Goal: Task Accomplishment & Management: Manage account settings

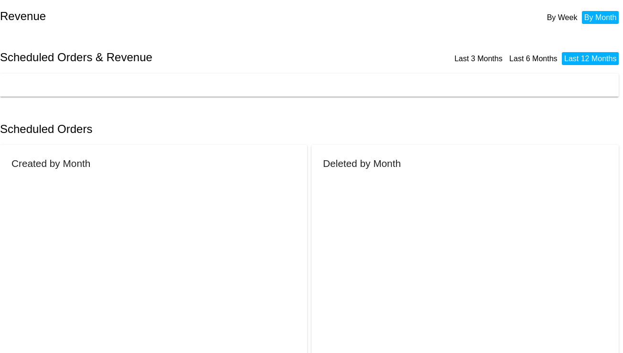
click at [183, 136] on div "Scheduled Orders" at bounding box center [311, 129] width 623 height 33
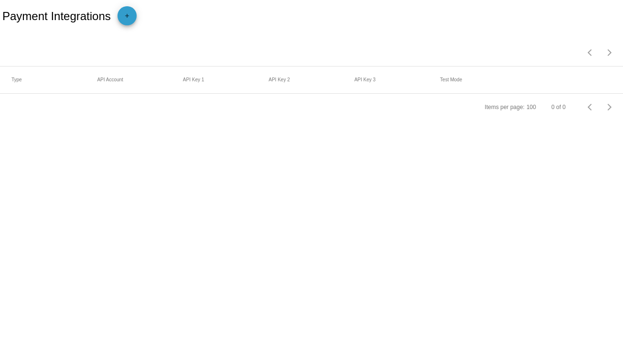
click at [128, 10] on span "add" at bounding box center [126, 17] width 11 height 23
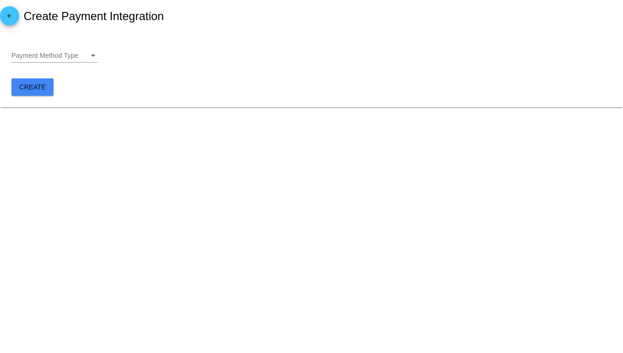
click at [74, 55] on span "Payment Method Type" at bounding box center [44, 56] width 67 height 8
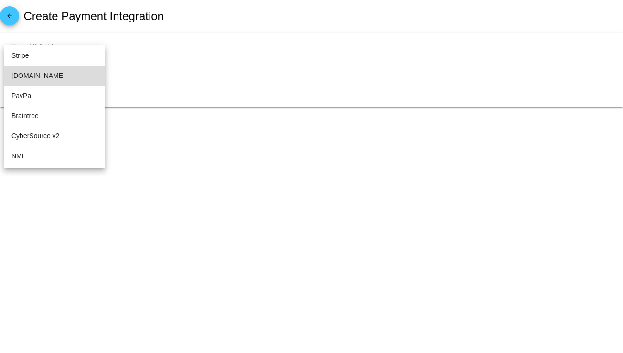
click at [65, 78] on span "Authorize.Net" at bounding box center [54, 76] width 86 height 20
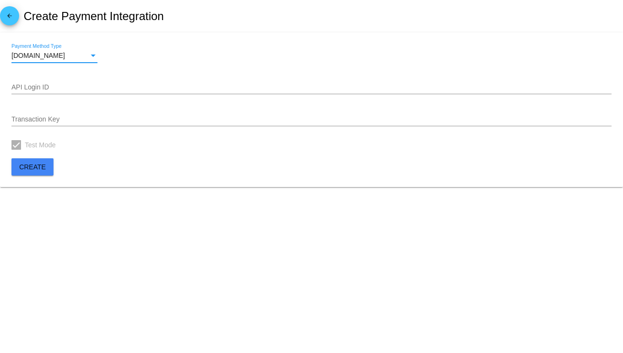
click at [92, 151] on mat-card "Authorize.Net Payment Method Type API Login ID Transaction Key Test Mode Create" at bounding box center [311, 110] width 623 height 155
click at [92, 169] on mat-card "Authorize.Net Payment Method Type API Login ID Transaction Key Test Mode Create" at bounding box center [311, 110] width 623 height 155
click at [59, 84] on input "API Login ID" at bounding box center [311, 88] width 600 height 8
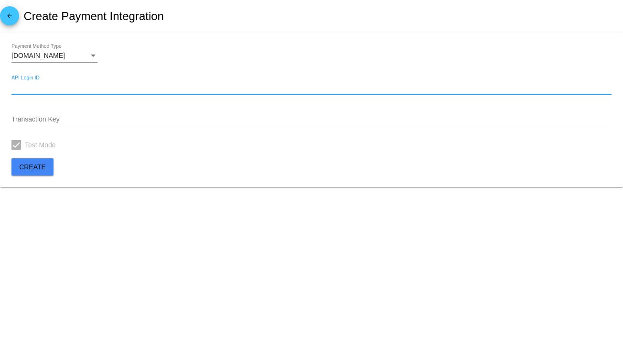
click at [79, 87] on input "API Login ID" at bounding box center [311, 88] width 600 height 8
paste input "https://ic-stg-oct-02.jaman.xyz/wp-admin/post.php?post=2173247&action=edit"
type input "https://ic-stg-oct-02.jaman.xyz/wp-admin/post.php?post=2173247&action=edit"
click at [159, 70] on div "Authorize.Net Payment Method Type" at bounding box center [311, 57] width 600 height 27
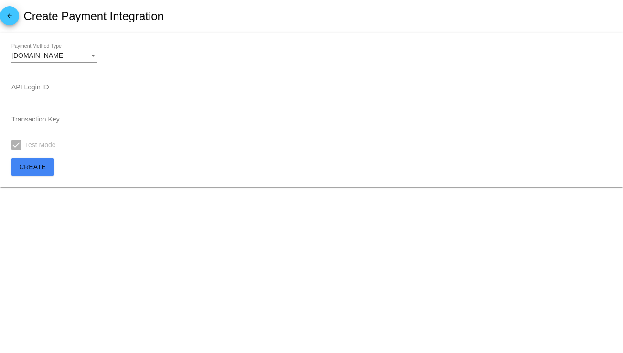
click at [98, 236] on body "arrow_back Create Payment Integration Authorize.Net Payment Method Type API Log…" at bounding box center [311, 176] width 623 height 353
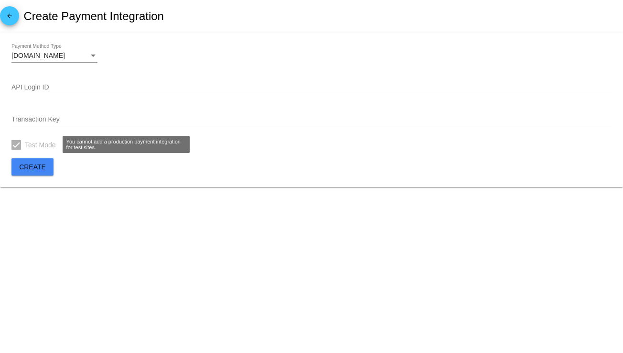
click at [20, 148] on div at bounding box center [16, 145] width 10 height 10
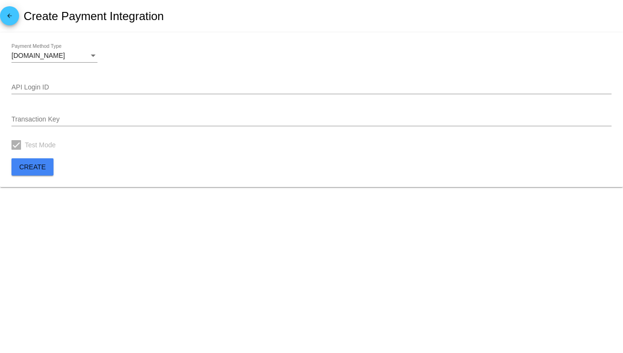
click at [17, 146] on div at bounding box center [16, 145] width 10 height 10
click at [110, 153] on mat-card "Authorize.Net Payment Method Type API Login ID Transaction Key Test Mode Create" at bounding box center [311, 110] width 623 height 155
click at [78, 122] on input "Transaction Key" at bounding box center [311, 120] width 600 height 8
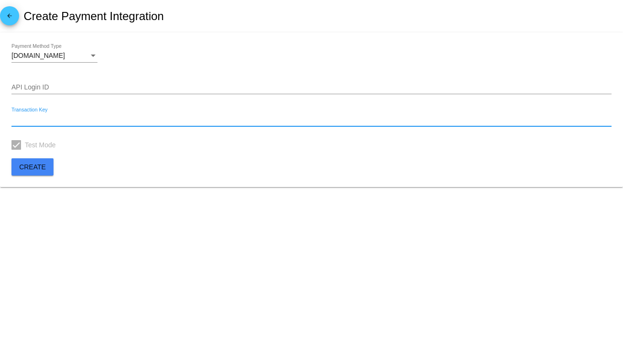
click at [92, 87] on input "API Login ID" at bounding box center [311, 88] width 600 height 8
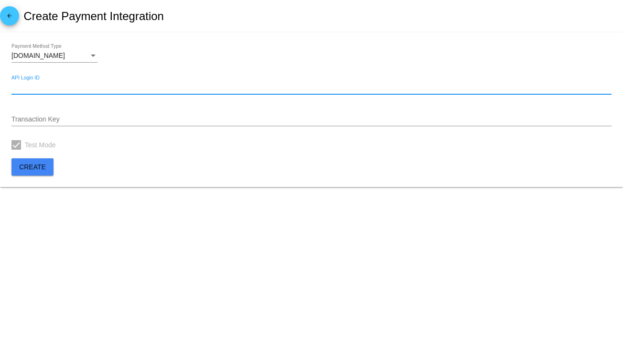
click at [101, 124] on div "Transaction Key" at bounding box center [311, 117] width 600 height 19
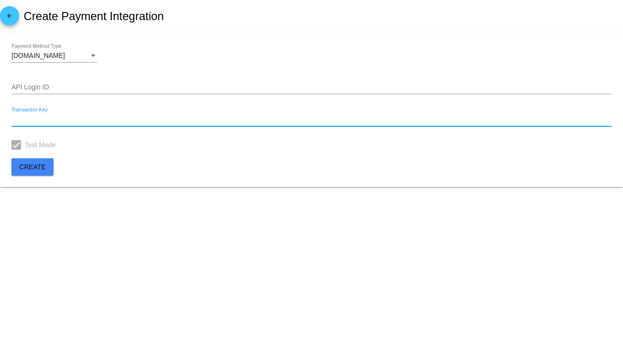
click at [171, 191] on body "arrow_back Create Payment Integration Authorize.Net Payment Method Type API Log…" at bounding box center [311, 176] width 623 height 353
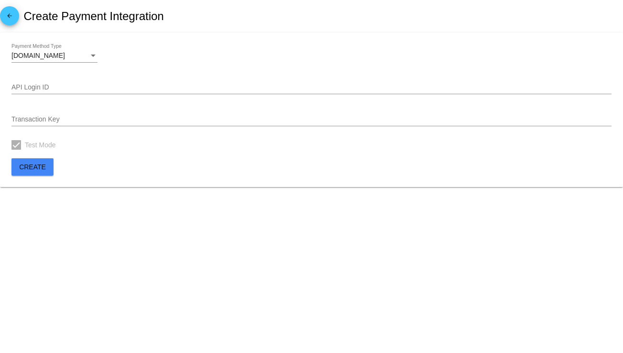
click at [27, 171] on button "Create" at bounding box center [32, 166] width 42 height 17
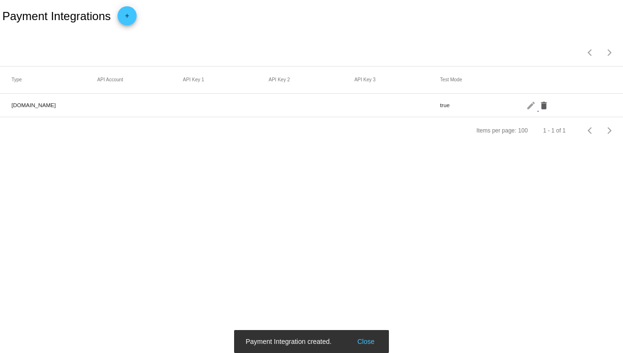
click at [543, 103] on mat-icon "delete" at bounding box center [544, 105] width 11 height 15
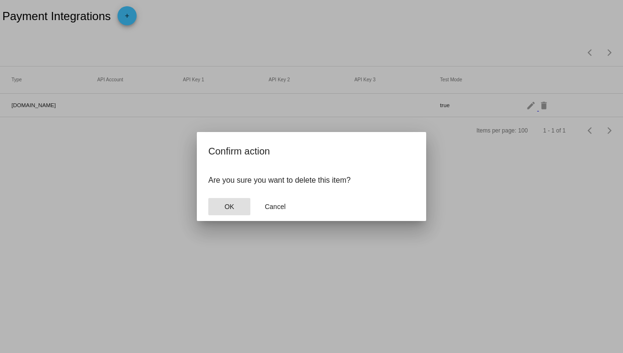
click at [213, 217] on mat-dialog-actions "OK Cancel" at bounding box center [311, 206] width 207 height 29
click at [233, 210] on button "OK" at bounding box center [229, 206] width 42 height 17
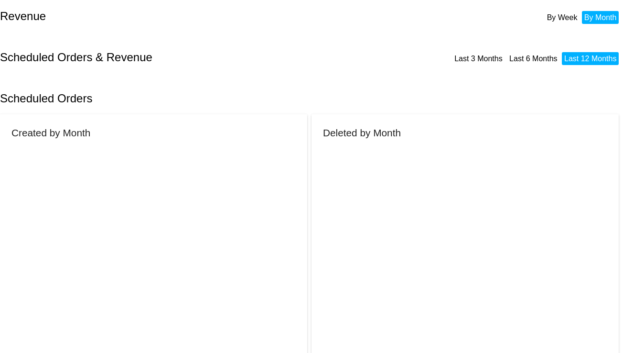
scroll to position [305, 0]
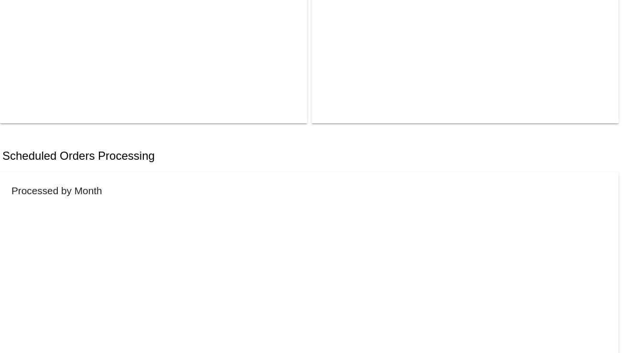
click at [231, 145] on div "Scheduled Orders Processing" at bounding box center [311, 156] width 623 height 33
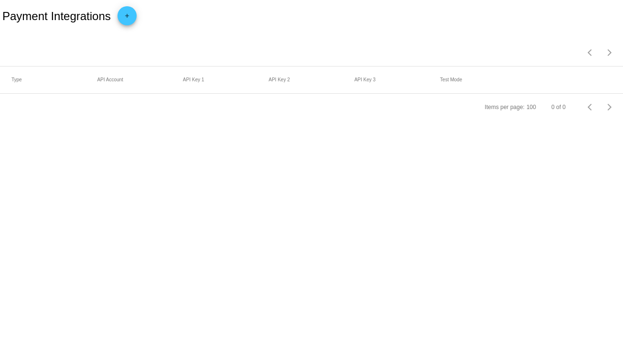
click at [131, 19] on mat-icon "add" at bounding box center [126, 17] width 11 height 11
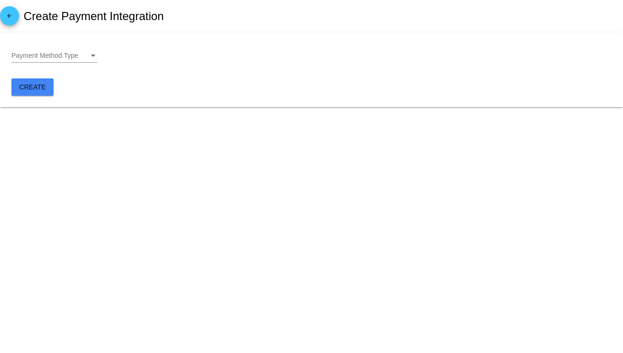
click at [62, 59] on div "Payment Method Type Payment Method Type" at bounding box center [54, 53] width 86 height 19
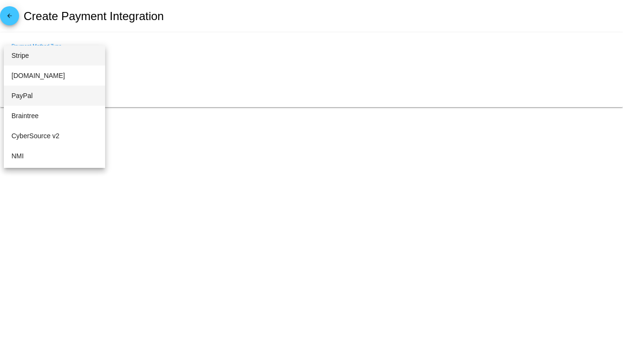
click at [62, 87] on span "PayPal" at bounding box center [54, 96] width 86 height 20
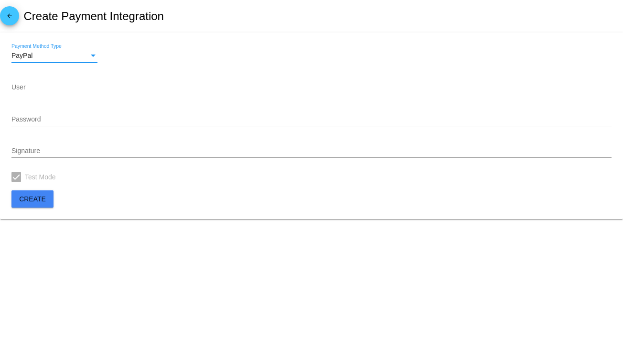
click at [55, 40] on mat-card "PayPal Payment Method Type User Password Signature Test Mode Create" at bounding box center [311, 126] width 623 height 186
click at [54, 55] on div "PayPal" at bounding box center [49, 56] width 77 height 8
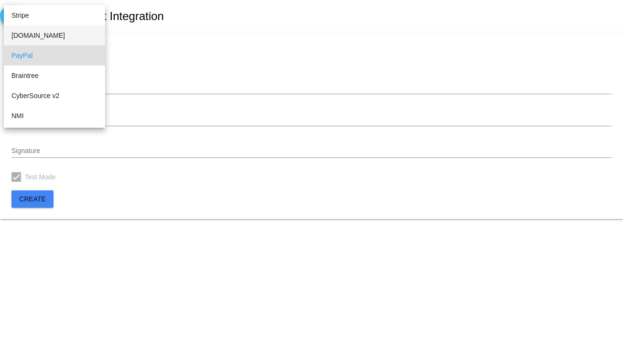
click at [57, 33] on span "Authorize.Net" at bounding box center [54, 35] width 86 height 20
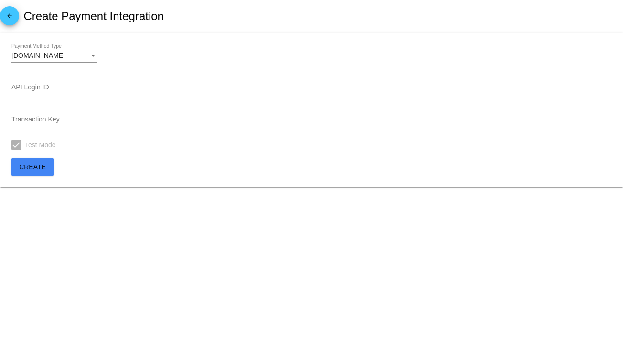
click at [277, 31] on div "arrow_back Create Payment Integration" at bounding box center [311, 16] width 623 height 33
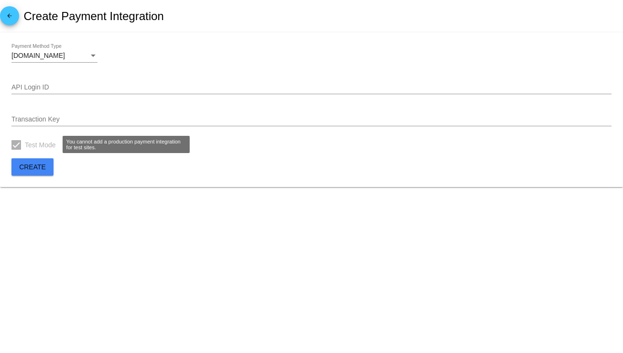
click at [59, 79] on div "API Login ID" at bounding box center [311, 85] width 600 height 19
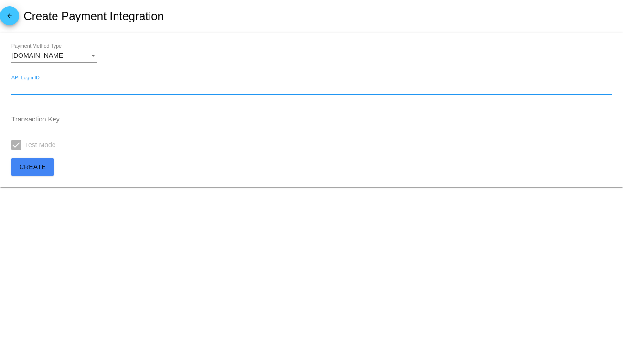
click at [56, 86] on input "API Login ID" at bounding box center [311, 88] width 600 height 8
paste input "bizdev05"
type input "bizdev05"
click at [68, 121] on input "Transaction Key" at bounding box center [311, 120] width 600 height 8
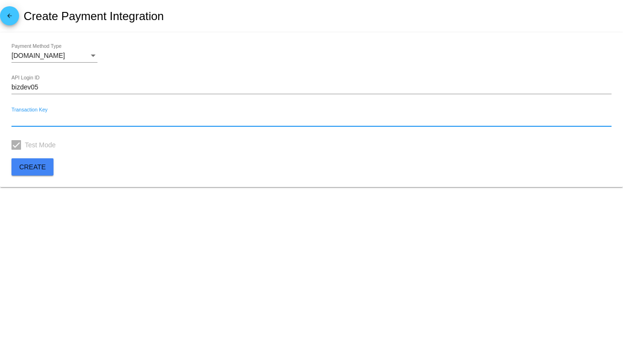
paste input "4kJd237rZu59qAZd"
type input "4kJd237rZu59qAZd"
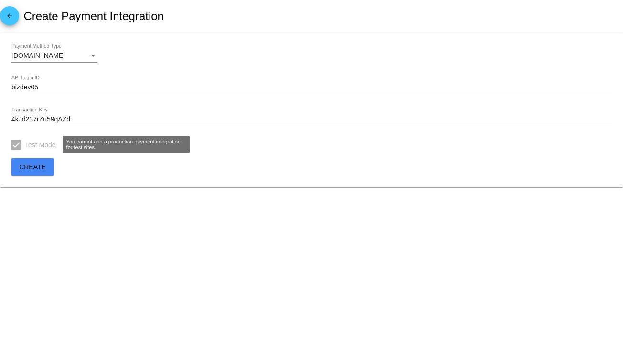
click at [39, 143] on span "Test Mode" at bounding box center [40, 144] width 31 height 11
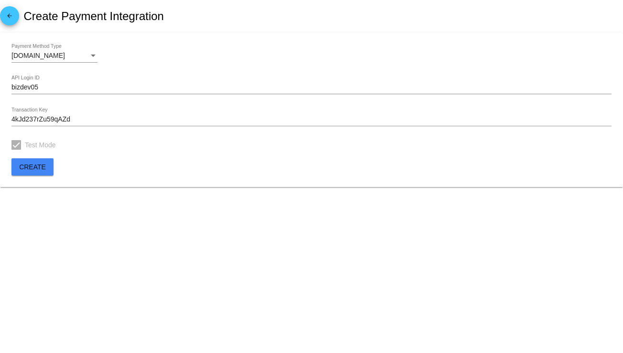
click at [88, 173] on mat-card "Authorize.Net Payment Method Type bizdev05 API Login ID 4kJd237rZu59qAZd Transa…" at bounding box center [311, 110] width 623 height 155
click at [34, 165] on span "Create" at bounding box center [32, 167] width 27 height 8
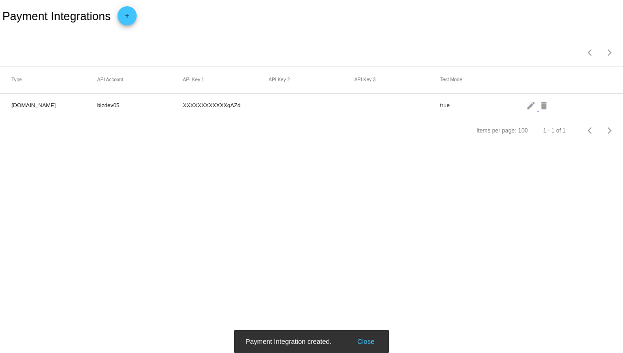
click at [215, 286] on body "Payment Integrations add Items per page: 100 1 - 1 of 1 Type API Account API Ke…" at bounding box center [311, 176] width 623 height 353
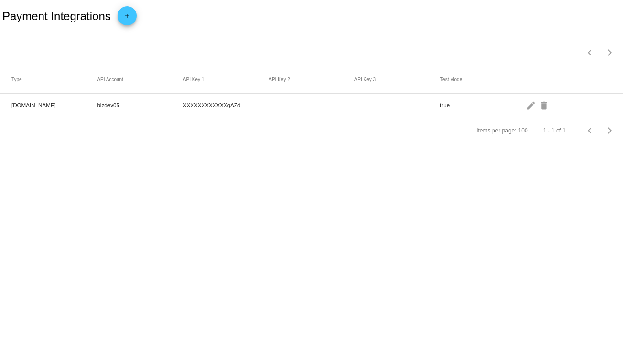
click at [417, 226] on body "Payment Integrations add Items per page: 100 1 - 1 of 1 Type API Account API Ke…" at bounding box center [311, 176] width 623 height 353
click at [546, 106] on mat-icon "delete" at bounding box center [544, 105] width 11 height 15
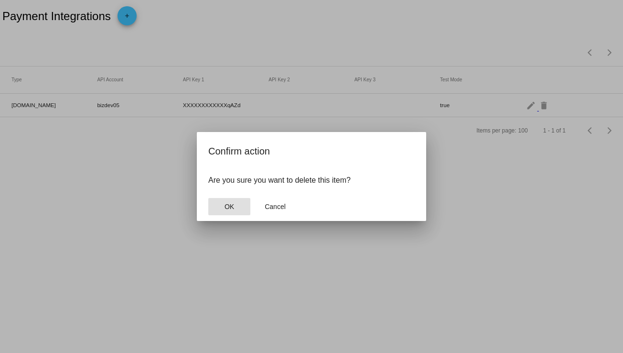
click at [216, 204] on button "OK" at bounding box center [229, 206] width 42 height 17
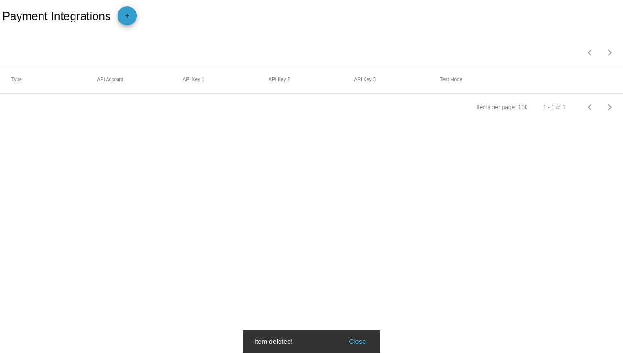
click at [126, 9] on span "add" at bounding box center [126, 17] width 11 height 23
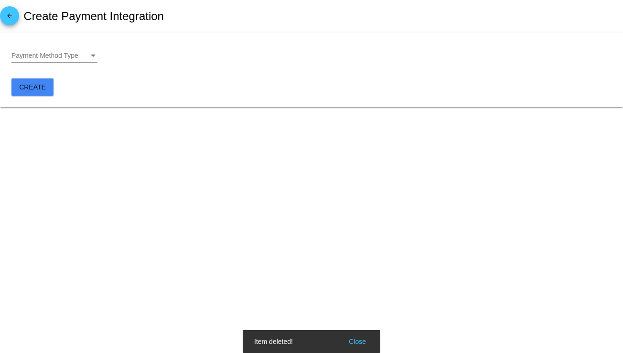
click at [90, 55] on div "Payment Method Type" at bounding box center [93, 56] width 9 height 8
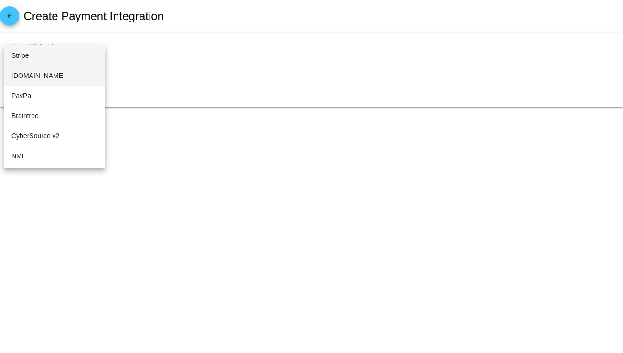
click at [47, 75] on span "Authorize.Net" at bounding box center [54, 76] width 86 height 20
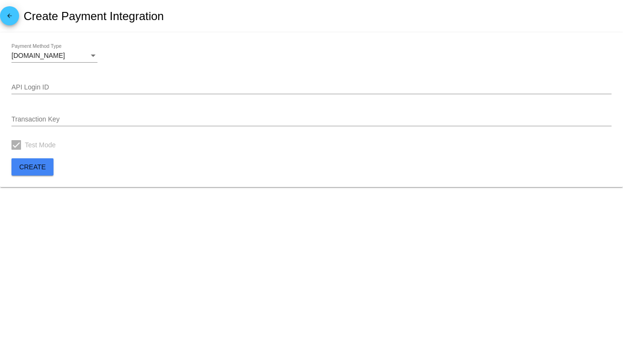
click at [61, 79] on div "API Login ID" at bounding box center [311, 85] width 600 height 19
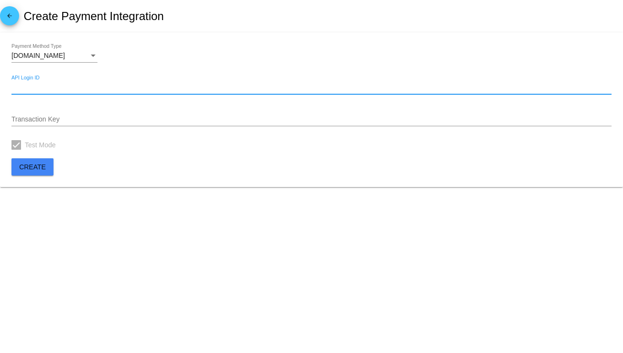
click at [86, 89] on input "API Login ID" at bounding box center [311, 88] width 600 height 8
paste input "49aSeZpCC38e"
type input "49aSeZpCC38e"
click at [120, 111] on div "Transaction Key" at bounding box center [311, 117] width 600 height 19
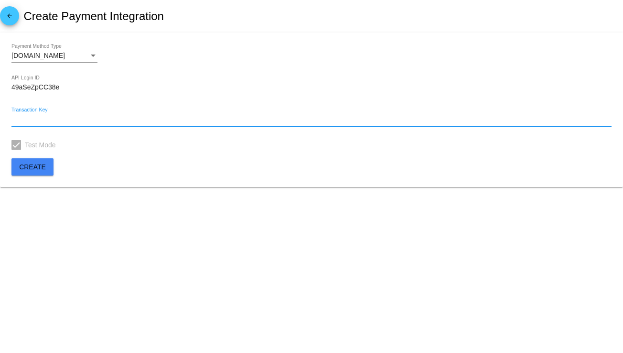
click at [63, 118] on input "Transaction Key" at bounding box center [311, 120] width 600 height 8
paste input "7z64Hf849yFsE2X2"
type input "7z64Hf849yFsE2X2"
click at [119, 173] on mat-card "Authorize.Net Payment Method Type 49aSeZpCC38e API Login ID 7z64Hf849yFsE2X2 Tr…" at bounding box center [311, 110] width 623 height 155
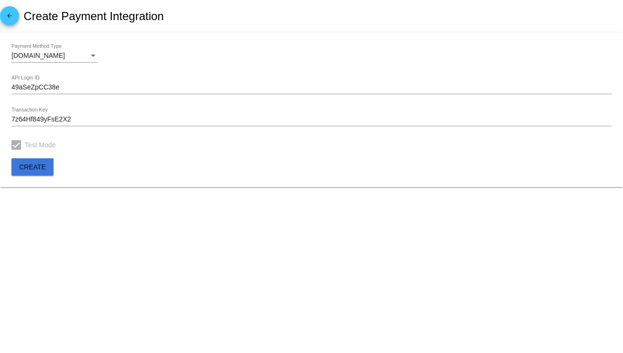
click at [41, 166] on span "Create" at bounding box center [32, 167] width 27 height 8
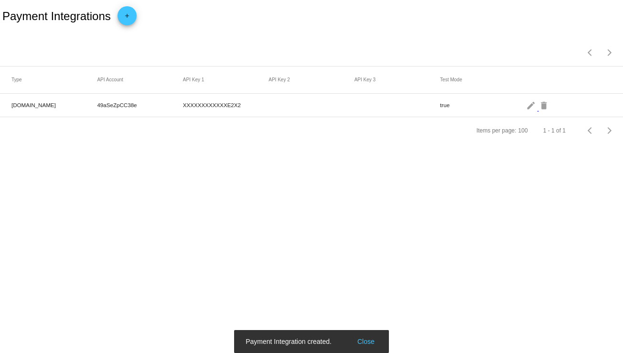
click at [371, 200] on body "Payment Integrations add Items per page: 100 1 - 1 of 1 Type API Account API Ke…" at bounding box center [311, 176] width 623 height 353
click at [404, 194] on body "Payment Integrations add Items per page: 100 1 - 1 of 1 Type API Account API Ke…" at bounding box center [311, 176] width 623 height 353
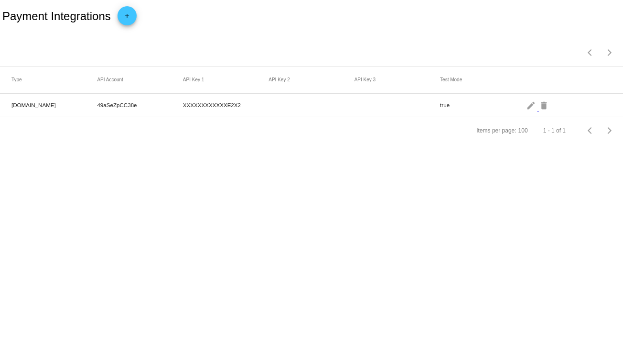
click at [338, 4] on div "Payment Integrations add" at bounding box center [311, 16] width 623 height 33
click at [453, 240] on body "Payment Integrations add Items per page: 100 1 - 1 of 1 Type API Account API Ke…" at bounding box center [311, 176] width 623 height 353
click at [219, 18] on div "Payment Integrations add" at bounding box center [311, 16] width 623 height 33
click at [242, 34] on div "Items per page: 100 1 - 1 of 1" at bounding box center [311, 49] width 623 height 33
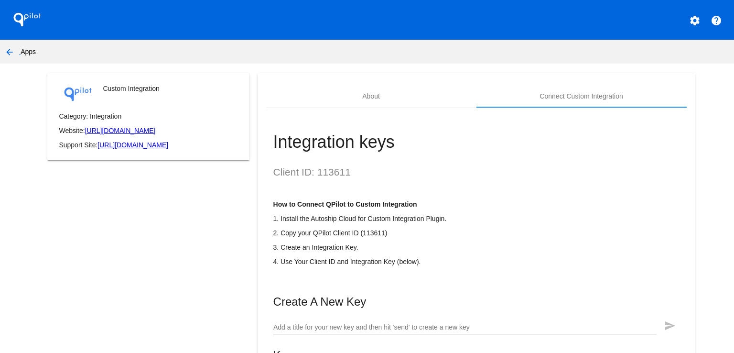
click at [516, 131] on div "Integration keys Client ID: 113611 How to Connect QPilot to Custom Integration …" at bounding box center [476, 264] width 421 height 312
click at [187, 207] on div "Custom Integration Category: Integration Website: [URL][DOMAIN_NAME] Support Si…" at bounding box center [148, 258] width 218 height 370
click at [178, 243] on div "Custom Integration Category: Integration Website: [URL][DOMAIN_NAME] Support Si…" at bounding box center [148, 258] width 218 height 370
click at [191, 213] on div "Custom Integration Category: Integration Website: https://docs.qpilot.cloud/ref…" at bounding box center [148, 258] width 218 height 370
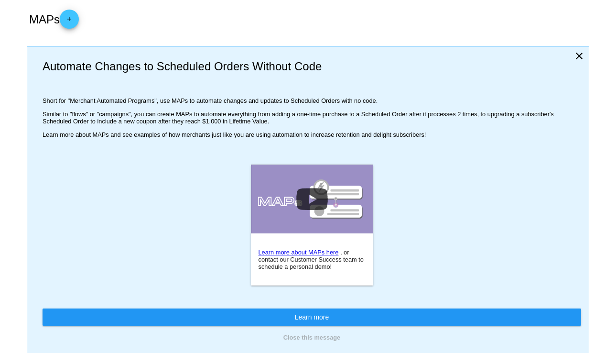
click at [330, 33] on div "MAPs add" at bounding box center [308, 19] width 563 height 38
click at [574, 56] on mat-icon "close" at bounding box center [579, 55] width 11 height 11
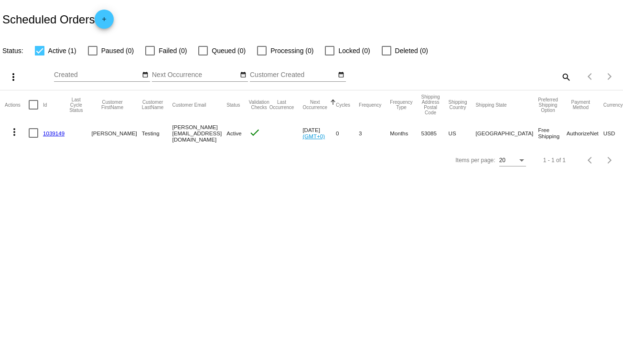
click at [183, 212] on body "Scheduled Orders add Status: Active (1) Paused (0) Failed (0) Queued (0) Proces…" at bounding box center [311, 176] width 623 height 353
click at [11, 130] on mat-icon "more_vert" at bounding box center [14, 131] width 11 height 11
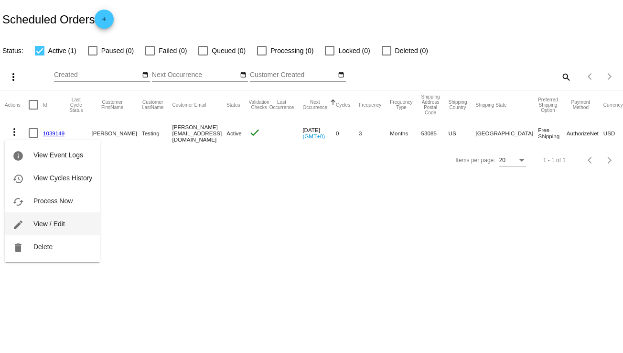
click at [30, 221] on button "edit View / Edit" at bounding box center [52, 223] width 95 height 23
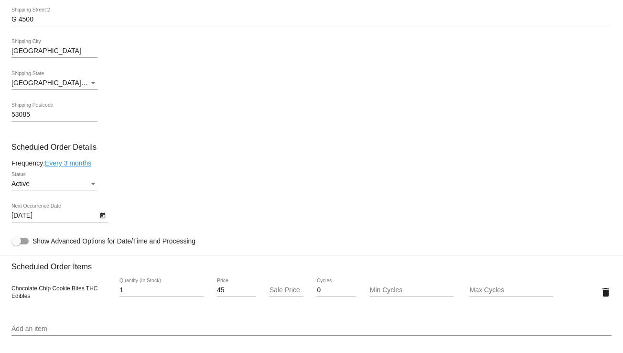
scroll to position [338, 0]
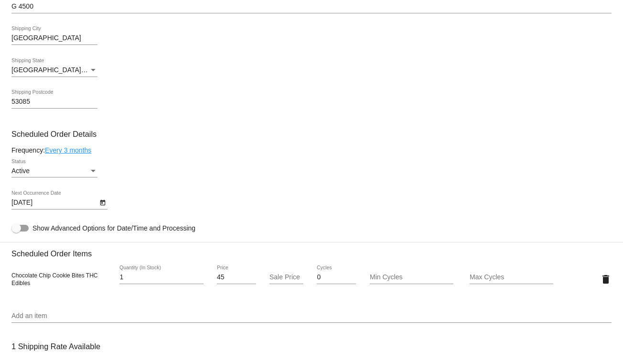
click at [86, 151] on link "Every 3 months" at bounding box center [68, 150] width 46 height 8
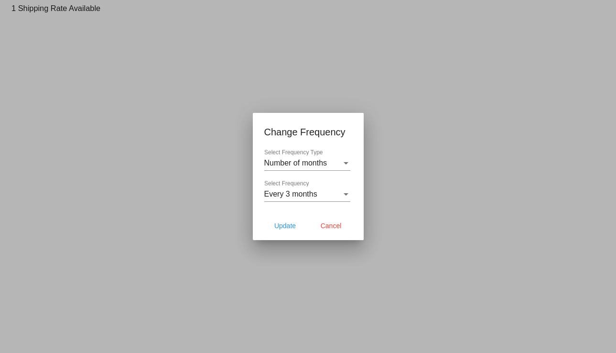
click at [329, 158] on div "Number of months Select Frequency Type" at bounding box center [307, 160] width 86 height 22
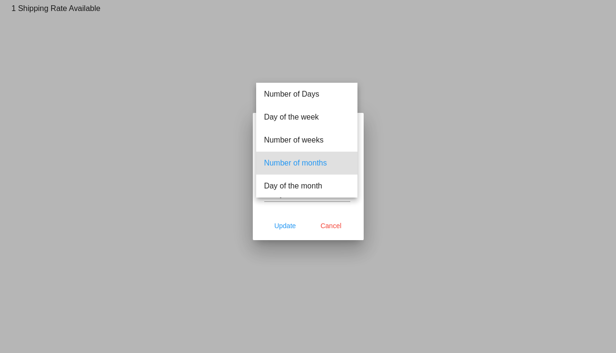
click at [315, 210] on div at bounding box center [308, 176] width 616 height 353
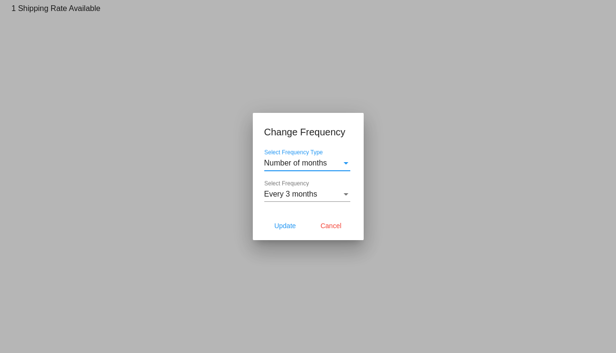
click at [323, 165] on span "Number of months" at bounding box center [295, 163] width 63 height 8
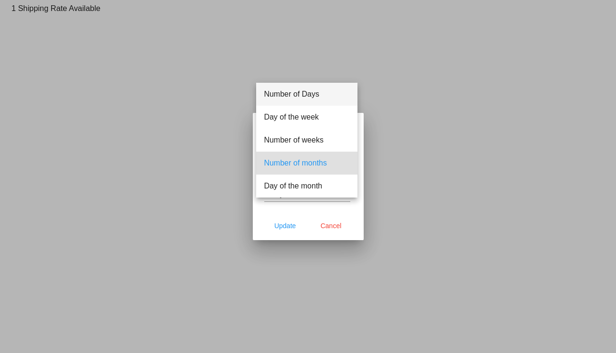
click at [324, 98] on span "Number of Days" at bounding box center [307, 94] width 86 height 23
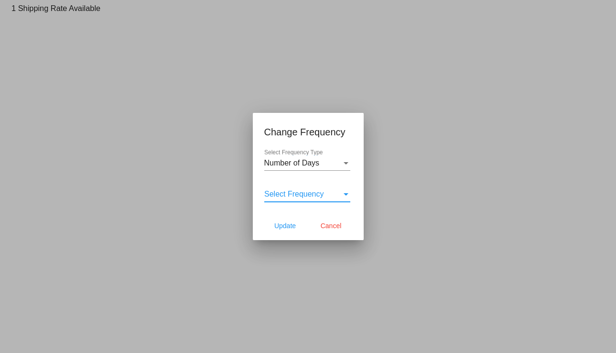
click at [309, 192] on span "Select Frequency" at bounding box center [294, 194] width 60 height 8
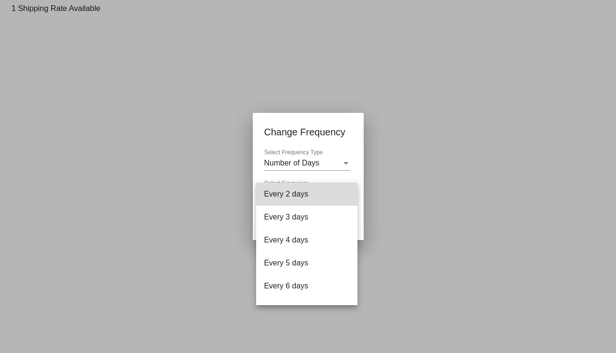
click at [307, 196] on span "Every 2 days" at bounding box center [307, 194] width 86 height 23
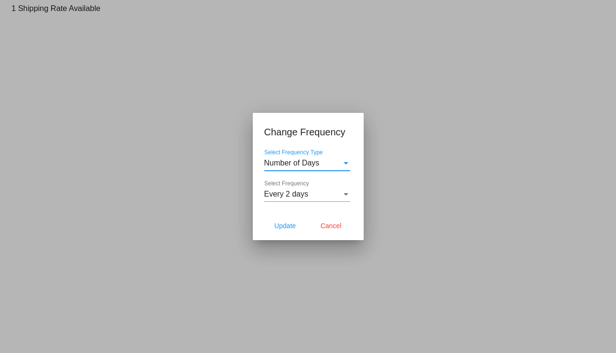
click at [307, 163] on span "Number of Days" at bounding box center [291, 163] width 55 height 8
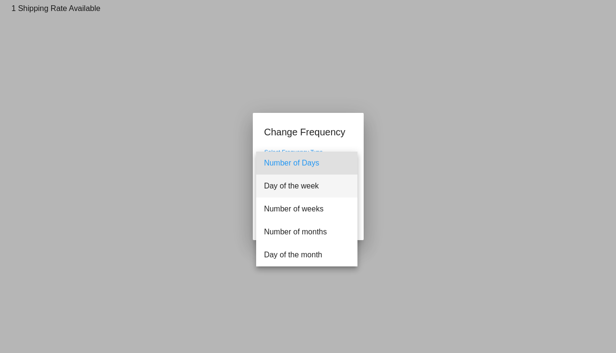
click at [302, 190] on span "Day of the week" at bounding box center [307, 186] width 86 height 23
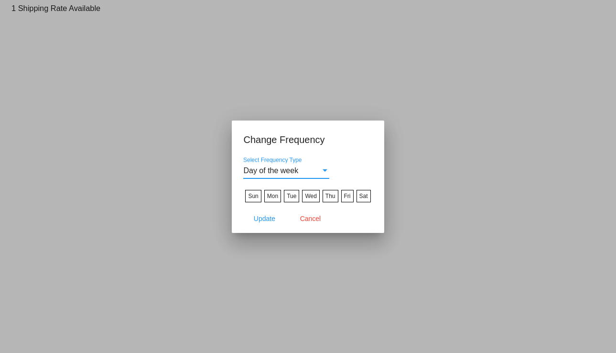
click at [304, 174] on div "Day of the week" at bounding box center [281, 170] width 77 height 9
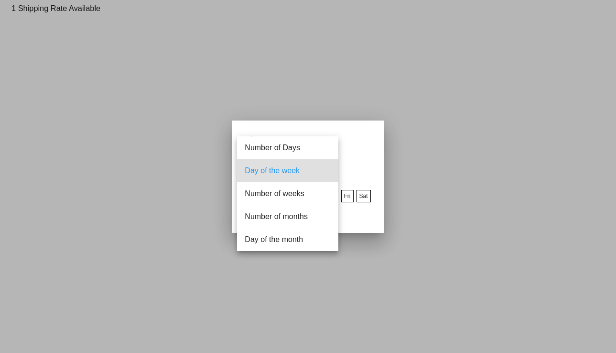
click at [376, 167] on div at bounding box center [308, 176] width 616 height 353
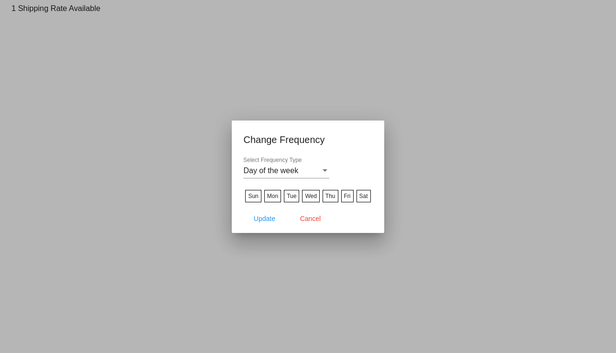
click at [311, 194] on label "Wed" at bounding box center [310, 196] width 17 height 12
click at [0, 0] on input "Wed" at bounding box center [0, 0] width 0 height 0
click at [291, 197] on label "Tue" at bounding box center [291, 196] width 15 height 12
click at [0, 0] on input "Tue" at bounding box center [0, 0] width 0 height 0
click at [270, 221] on span "Update" at bounding box center [265, 219] width 22 height 8
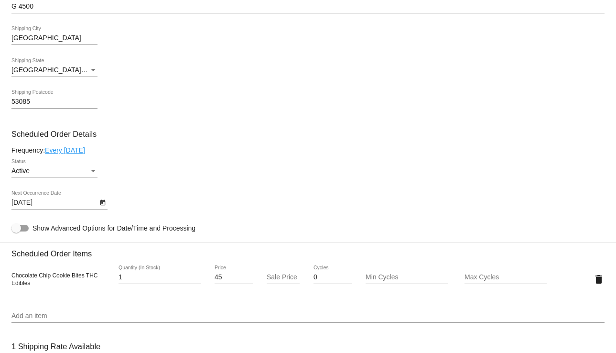
type input "10/15/2025"
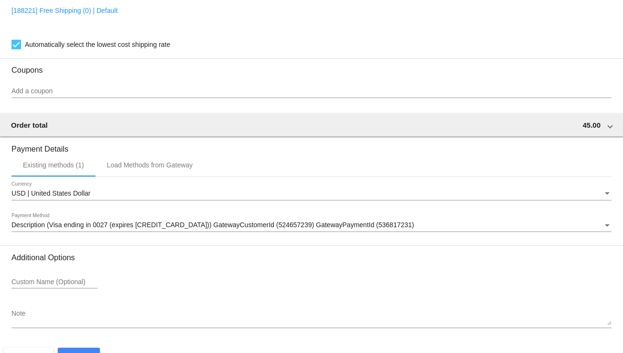
scroll to position [722, 0]
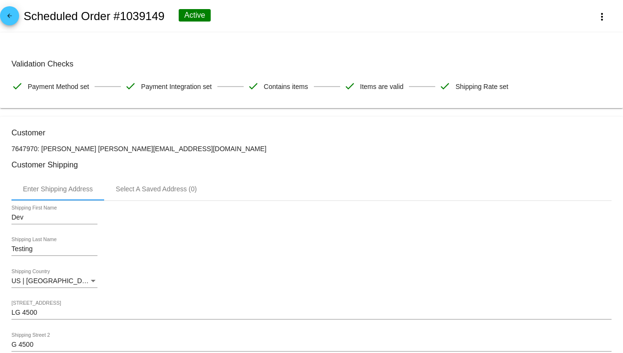
scroll to position [239, 0]
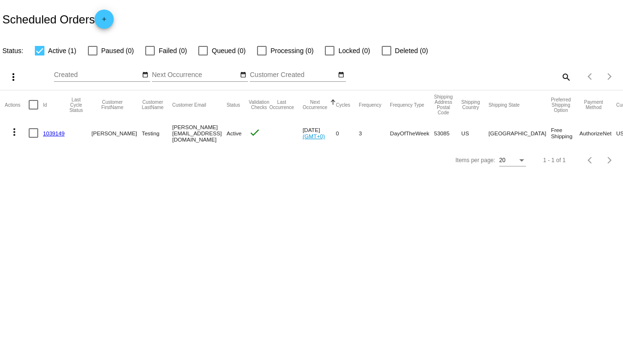
click at [16, 131] on mat-icon "more_vert" at bounding box center [14, 131] width 11 height 11
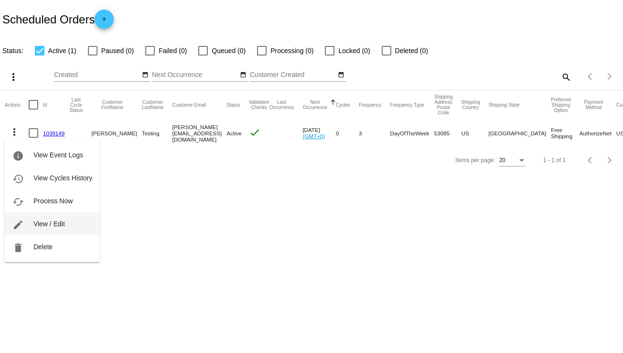
click at [39, 226] on span "View / Edit" at bounding box center [49, 224] width 32 height 8
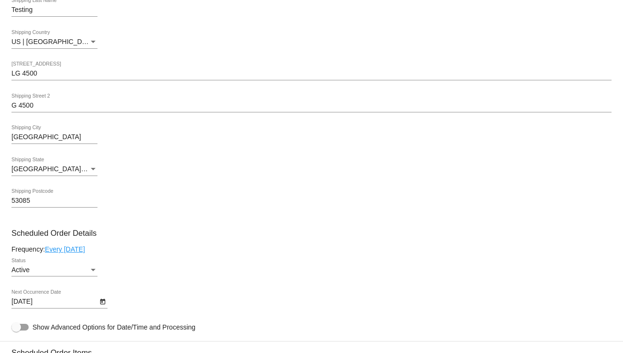
scroll to position [478, 0]
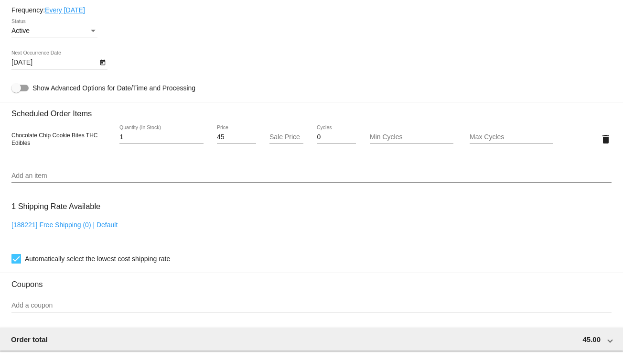
click at [67, 64] on body "arrow_back Scheduled Order #1039149 Active more_vert Validation Checks check Pa…" at bounding box center [311, 176] width 623 height 353
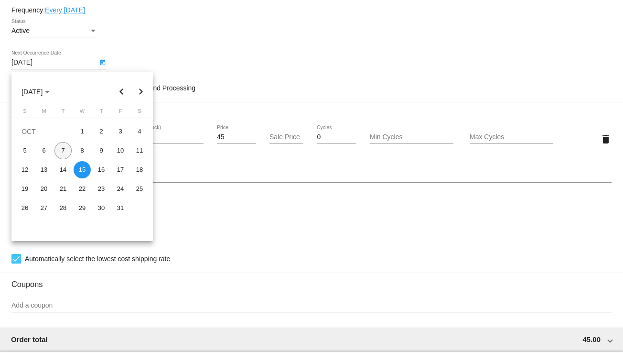
click at [64, 148] on div "7" at bounding box center [63, 150] width 17 height 17
type input "10/7/2025"
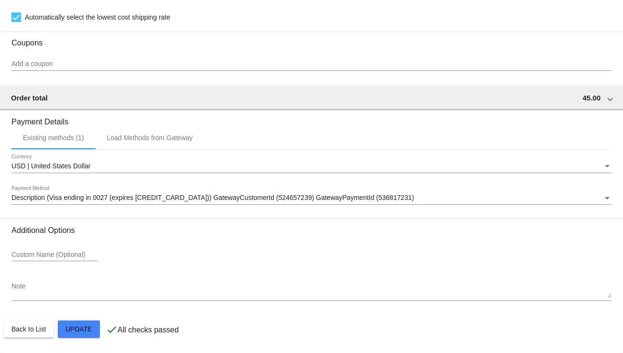
scroll to position [722, 0]
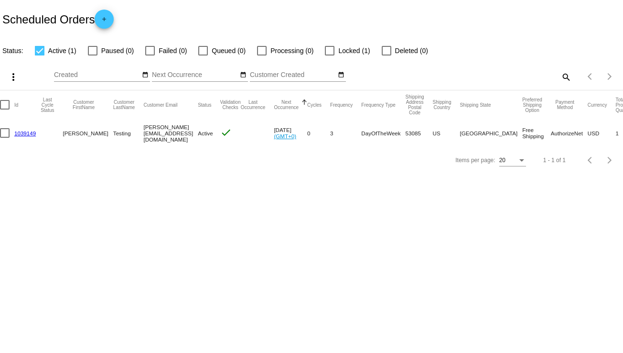
scroll to position [0, 25]
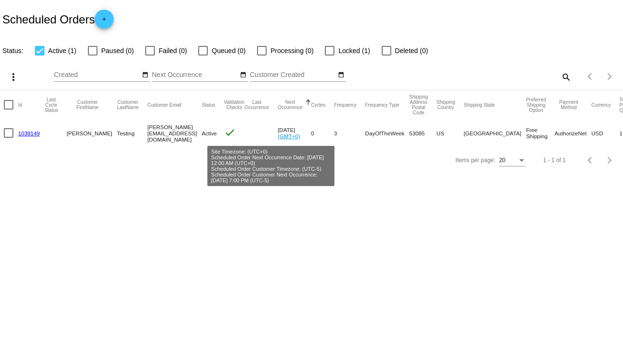
click at [278, 135] on link "(GMT+0)" at bounding box center [289, 136] width 22 height 6
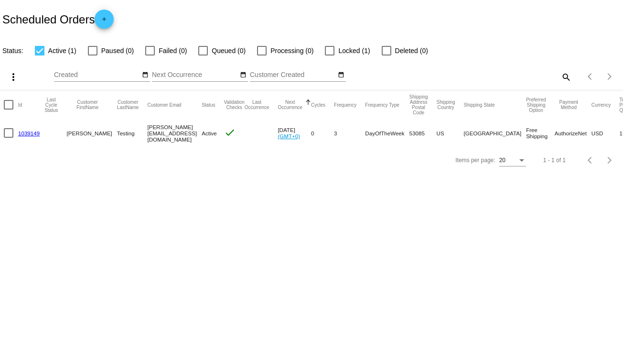
click at [278, 136] on link "(GMT+0)" at bounding box center [289, 136] width 22 height 6
click at [278, 131] on mat-cell "Oct 7 2025 (GMT+0)" at bounding box center [294, 133] width 33 height 28
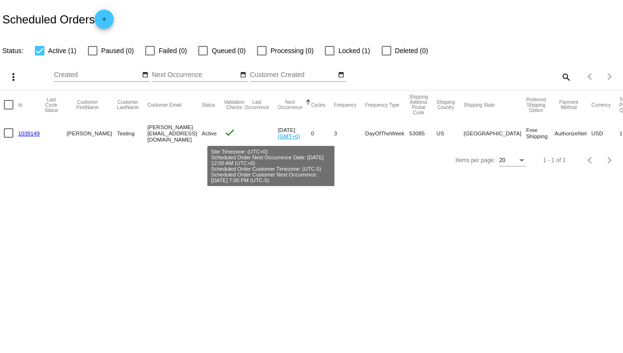
click at [278, 137] on link "(GMT+0)" at bounding box center [289, 136] width 22 height 6
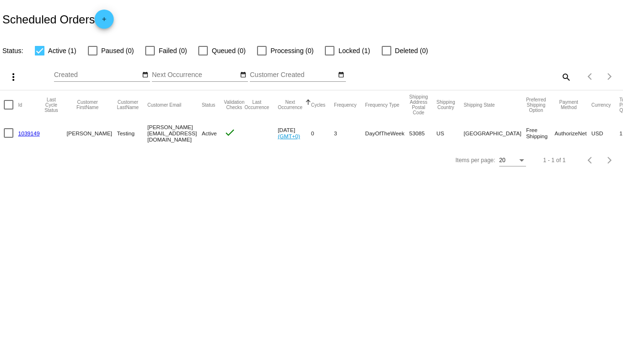
click at [278, 128] on mat-cell "Oct 7 2025 (GMT+0)" at bounding box center [294, 133] width 33 height 28
click at [12, 133] on div at bounding box center [9, 133] width 10 height 10
click at [9, 138] on input "checkbox" at bounding box center [8, 138] width 0 height 0
checkbox input "true"
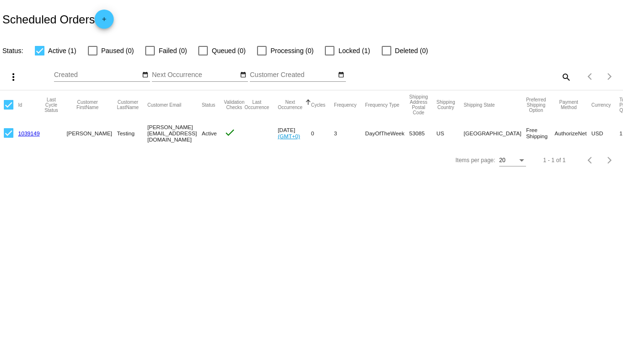
click at [13, 136] on mat-cell at bounding box center [11, 133] width 14 height 28
click at [5, 130] on div at bounding box center [9, 133] width 10 height 10
click at [8, 138] on input "checkbox" at bounding box center [8, 138] width 0 height 0
checkbox input "false"
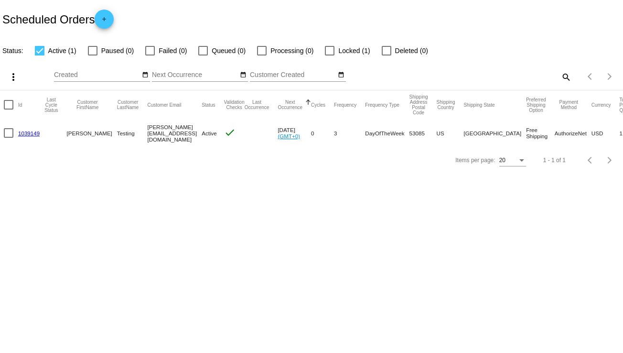
scroll to position [0, 0]
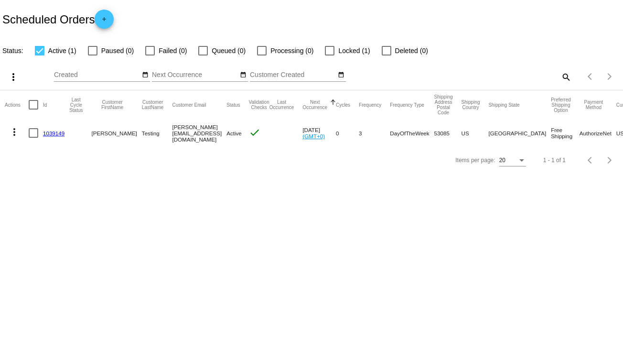
click at [11, 134] on mat-icon "more_vert" at bounding box center [14, 131] width 11 height 11
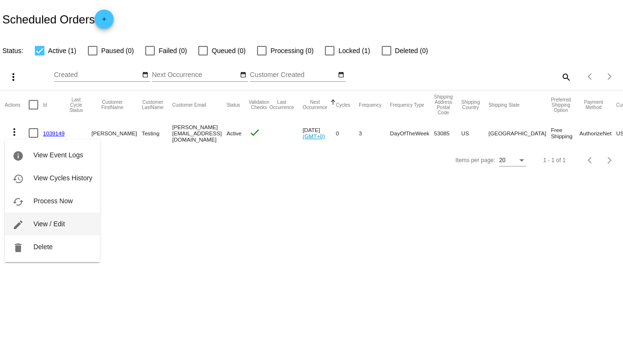
click at [34, 219] on button "edit View / Edit" at bounding box center [52, 223] width 95 height 23
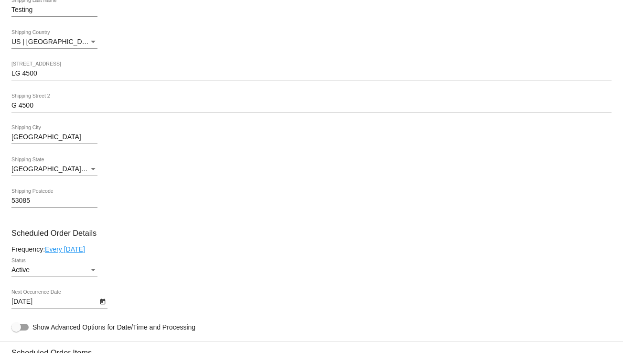
scroll to position [478, 0]
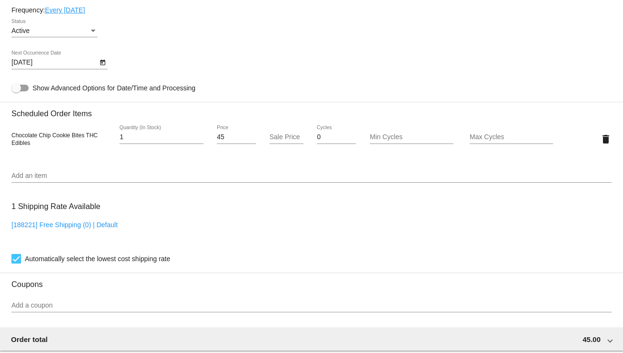
click at [104, 64] on icon "Open calendar" at bounding box center [102, 63] width 5 height 6
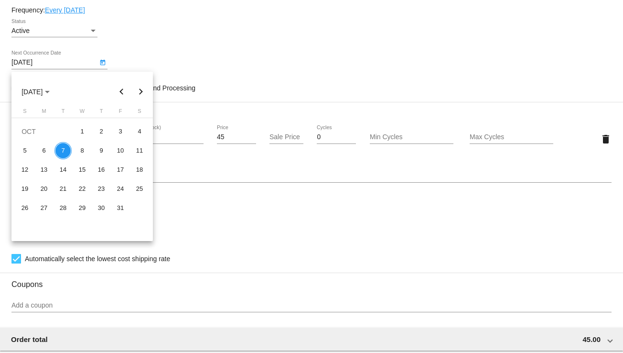
click at [161, 53] on div at bounding box center [311, 176] width 623 height 353
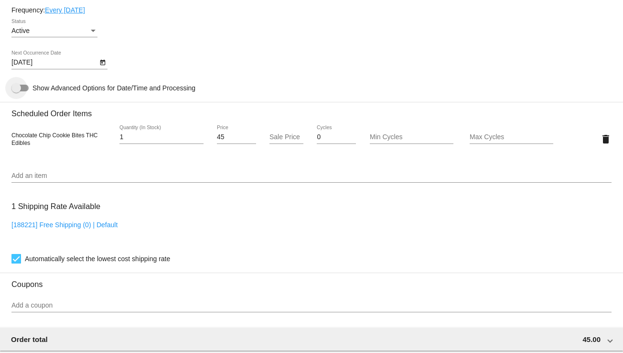
click at [21, 91] on div at bounding box center [16, 88] width 10 height 10
click at [16, 91] on input "Show Advanced Options for Date/Time and Processing" at bounding box center [16, 91] width 0 height 0
checkbox input "true"
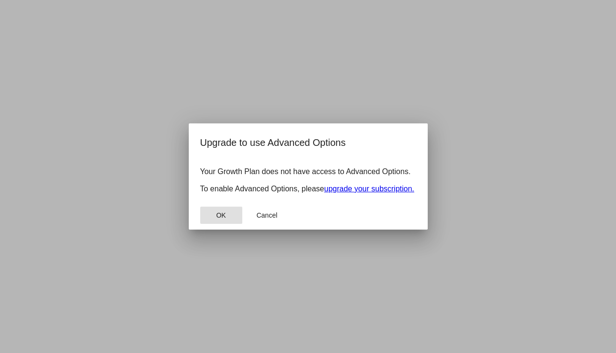
click at [232, 222] on button "OK" at bounding box center [221, 215] width 42 height 17
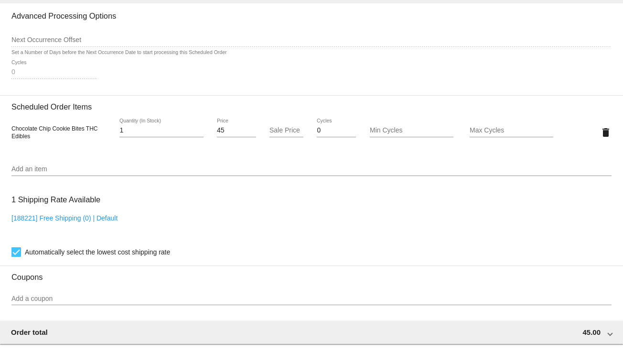
scroll to position [461, 0]
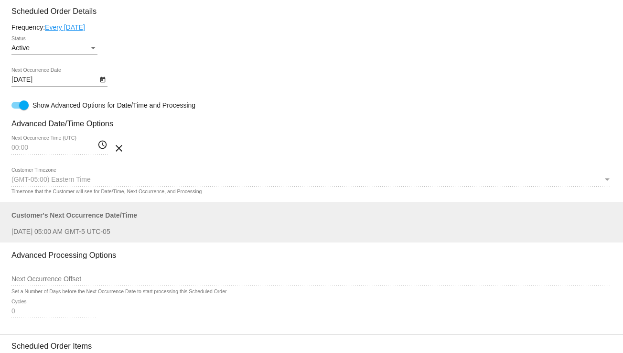
click at [102, 150] on mat-icon "access_time" at bounding box center [103, 144] width 10 height 11
click at [102, 151] on mat-icon "access_time" at bounding box center [103, 144] width 10 height 11
click at [56, 275] on div "Next Occurrence Offset" at bounding box center [311, 276] width 600 height 19
drag, startPoint x: 44, startPoint y: 126, endPoint x: 76, endPoint y: 129, distance: 32.6
click at [45, 127] on h3 "Advanced Date/Time Options" at bounding box center [311, 123] width 600 height 9
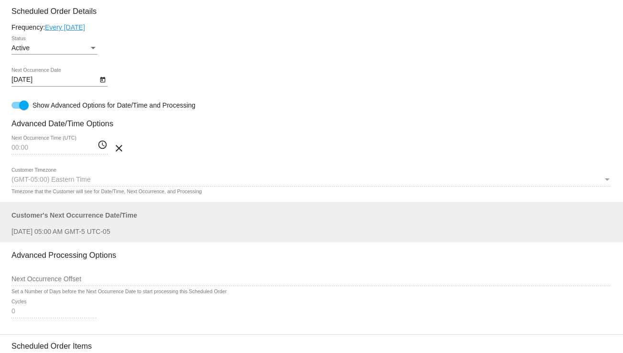
click at [96, 132] on mat-card-content "Customer 7647970: Abdullah Testing abdullah@jaman.xyz Customer Shipping Enter S…" at bounding box center [311, 224] width 600 height 1115
click at [51, 142] on div "00:00 Next Occurrence Time (UTC)" at bounding box center [54, 145] width 86 height 19
drag, startPoint x: 26, startPoint y: 197, endPoint x: 115, endPoint y: 175, distance: 91.0
click at [107, 192] on mat-card-content "Customer 7647970: Abdullah Testing abdullah@jaman.xyz Customer Shipping Enter S…" at bounding box center [311, 224] width 600 height 1115
click at [104, 147] on mat-icon "access_time" at bounding box center [103, 144] width 10 height 11
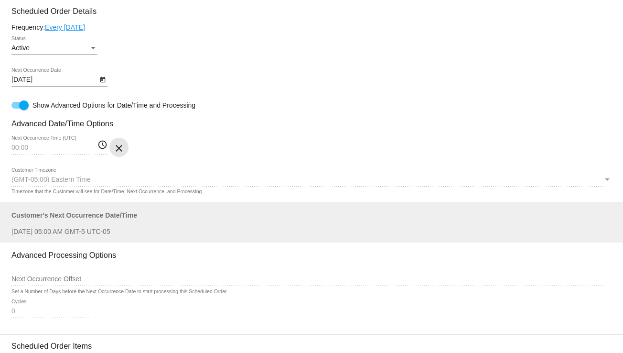
click at [117, 151] on mat-icon "clear" at bounding box center [118, 147] width 11 height 11
click at [99, 76] on icon "Open calendar" at bounding box center [102, 79] width 7 height 11
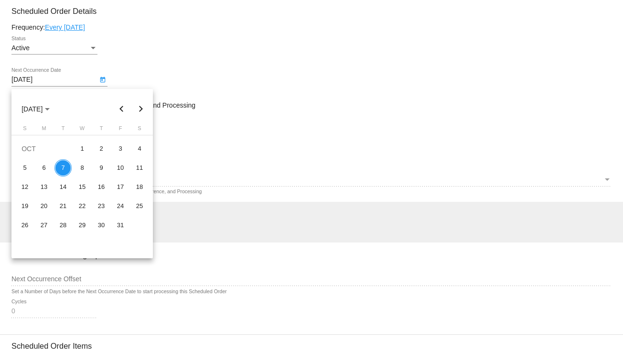
click at [306, 152] on div at bounding box center [311, 176] width 623 height 353
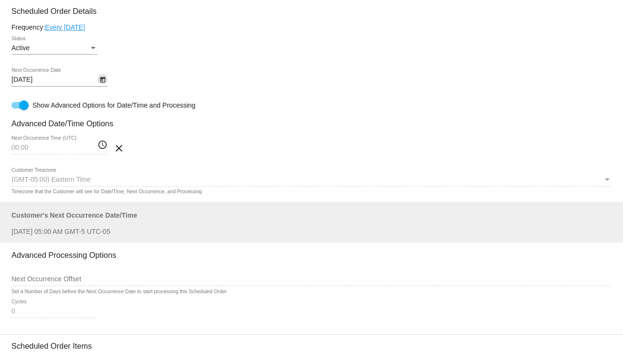
click at [104, 81] on icon "Open calendar" at bounding box center [102, 79] width 7 height 11
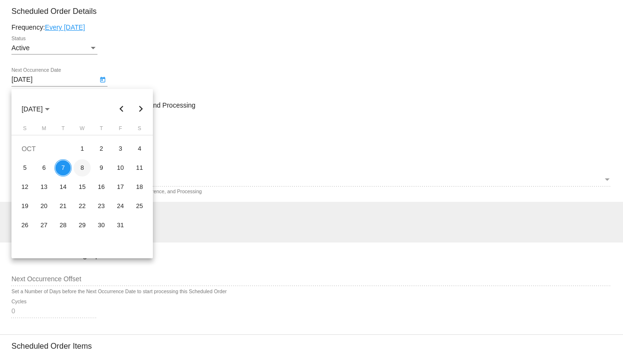
click at [75, 169] on div "8" at bounding box center [82, 167] width 17 height 17
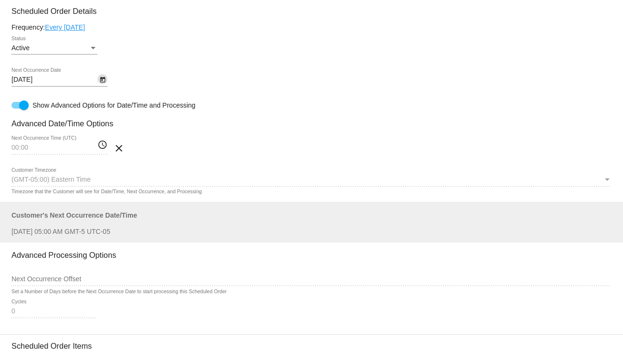
click at [97, 84] on body "arrow_back Scheduled Order #1039149 Active more_vert Validation Checks check Pa…" at bounding box center [311, 176] width 623 height 353
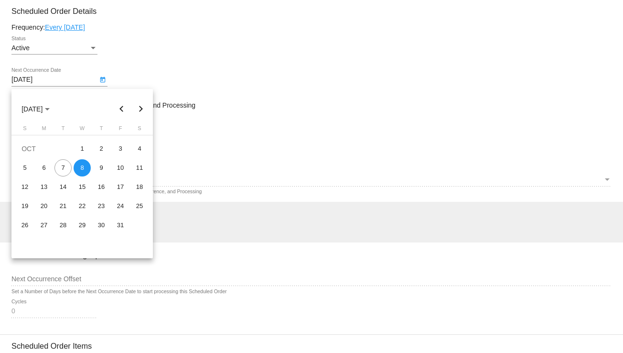
click at [60, 169] on div "7" at bounding box center [63, 167] width 17 height 17
type input "10/7/2025"
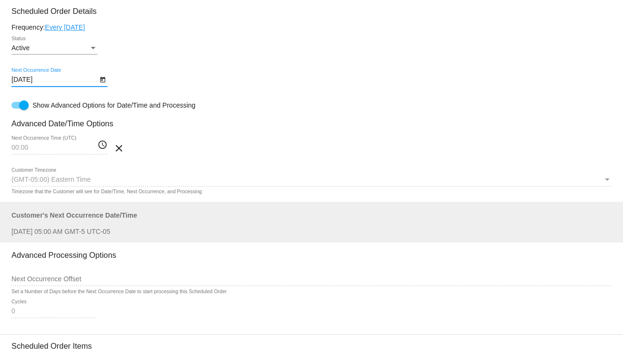
click at [161, 151] on mat-card-content "Customer 7647970: Abdullah Testing abdullah@jaman.xyz Customer Shipping Enter S…" at bounding box center [311, 224] width 600 height 1115
drag, startPoint x: 102, startPoint y: 138, endPoint x: 99, endPoint y: 144, distance: 6.7
click at [101, 139] on mat-card-content "Customer 7647970: Abdullah Testing abdullah@jaman.xyz Customer Shipping Enter S…" at bounding box center [311, 224] width 600 height 1115
click at [101, 148] on mat-icon "access_time" at bounding box center [103, 144] width 10 height 11
click at [203, 142] on mat-card-content "Customer 7647970: Abdullah Testing abdullah@jaman.xyz Customer Shipping Enter S…" at bounding box center [311, 224] width 600 height 1115
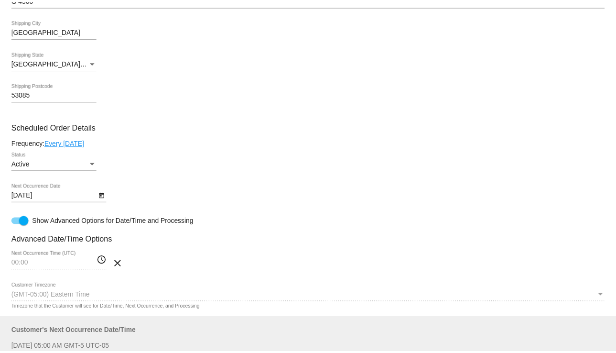
scroll to position [344, 0]
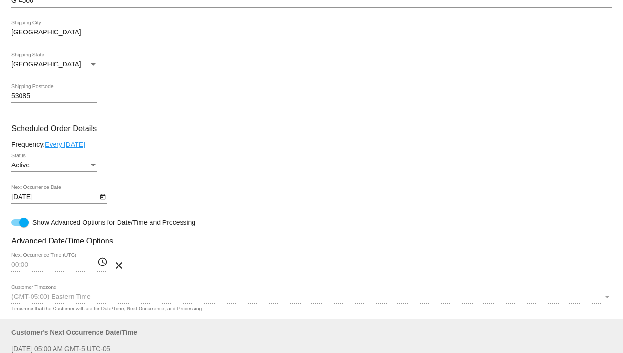
click at [78, 147] on link "Every Tuesday" at bounding box center [65, 145] width 40 height 8
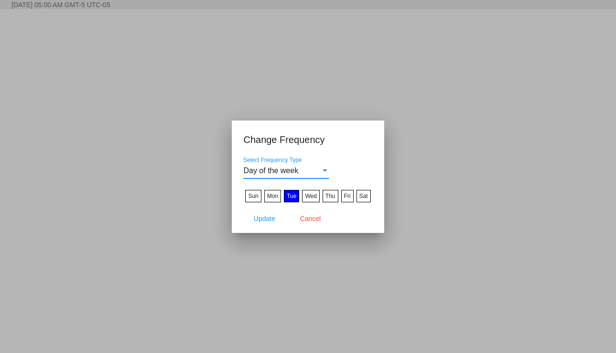
click at [288, 175] on span "Day of the week" at bounding box center [270, 170] width 55 height 8
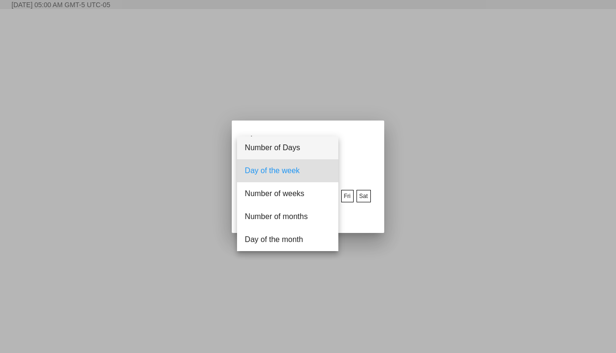
click at [284, 144] on span "Number of Days" at bounding box center [288, 147] width 86 height 23
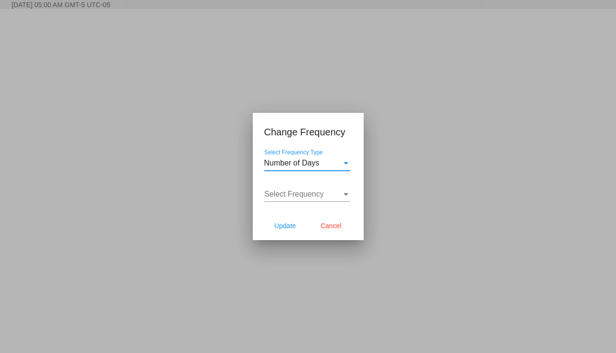
click at [295, 200] on div "Select Frequency Select Frequency" at bounding box center [307, 191] width 86 height 22
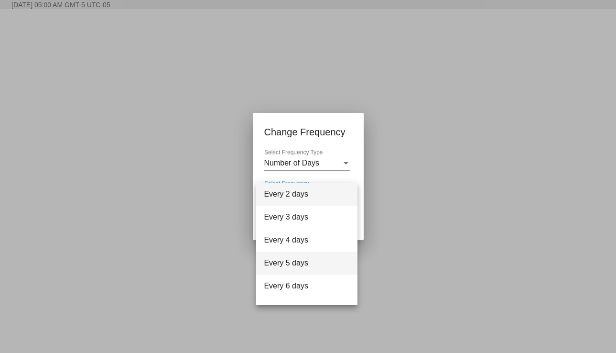
scroll to position [38, 0]
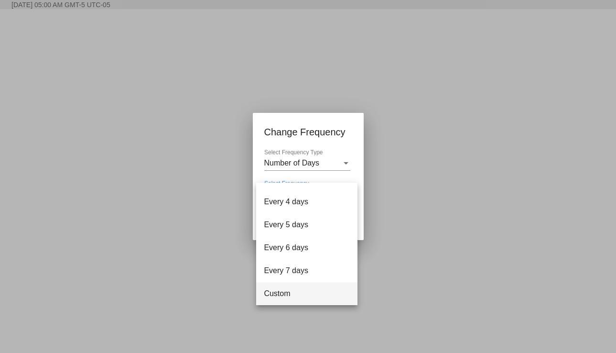
click at [279, 290] on span "Custom" at bounding box center [307, 293] width 86 height 23
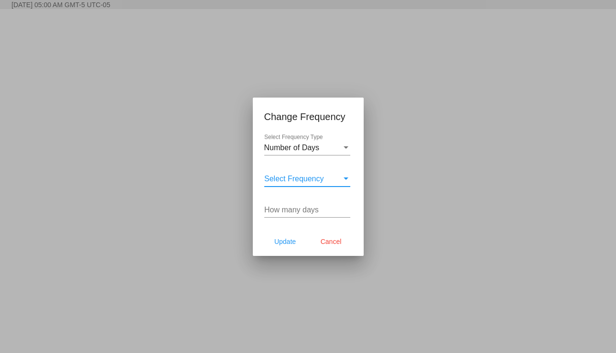
click at [296, 177] on span "Select Frequency" at bounding box center [294, 179] width 60 height 8
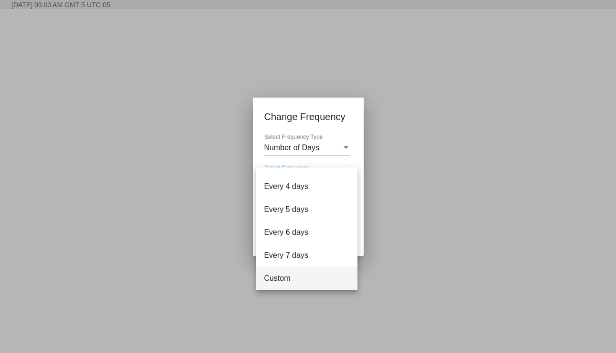
click at [283, 282] on span "Custom" at bounding box center [307, 278] width 86 height 23
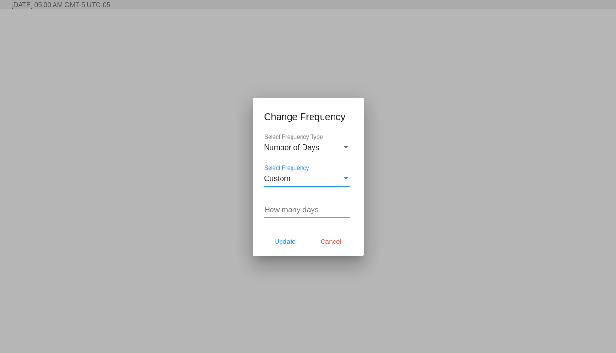
click at [292, 204] on div "How many days" at bounding box center [307, 207] width 86 height 22
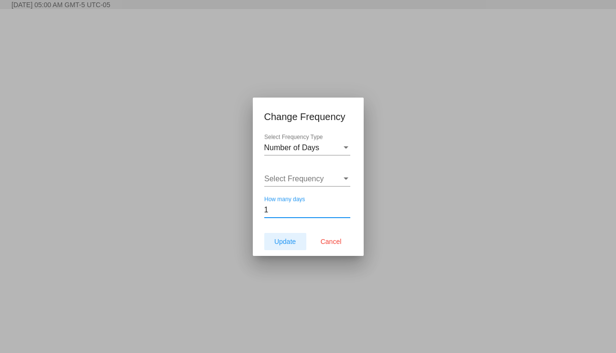
type input "1"
click at [290, 244] on span "Update" at bounding box center [285, 242] width 22 height 8
click at [286, 241] on span "Update" at bounding box center [285, 242] width 22 height 8
click at [329, 246] on button "Cancel" at bounding box center [331, 241] width 42 height 17
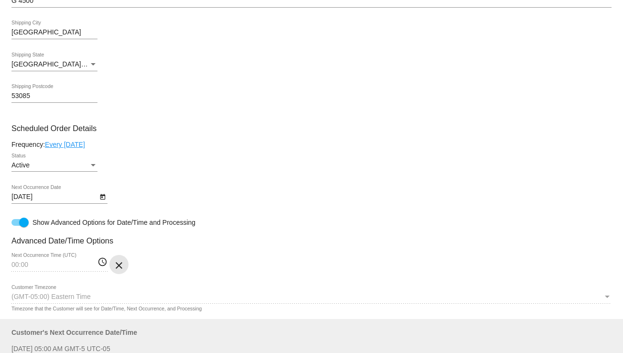
click at [116, 267] on mat-icon "clear" at bounding box center [118, 265] width 11 height 11
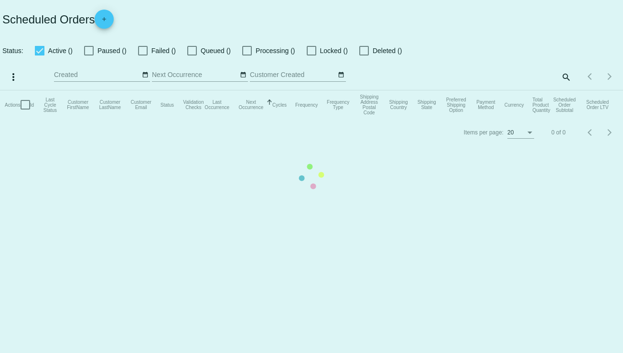
click at [101, 119] on mat-table "Actions Id Last Cycle Status Customer FirstName Customer LastName Customer Emai…" at bounding box center [311, 104] width 623 height 29
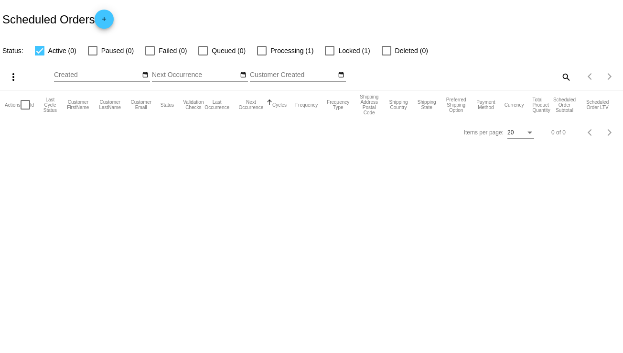
click at [65, 159] on body "Scheduled Orders add Status: Active (0) Paused (0) Failed (0) Queued (0) Proces…" at bounding box center [311, 176] width 623 height 353
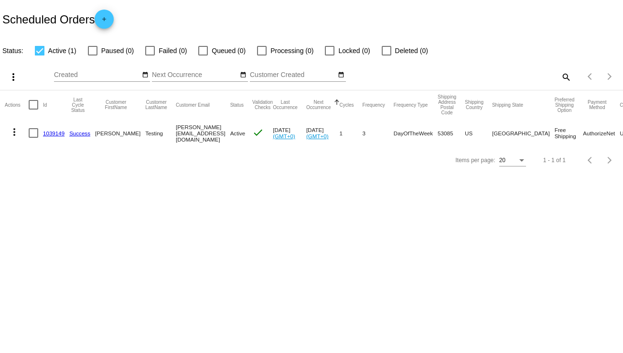
click at [247, 20] on div "Scheduled Orders add" at bounding box center [311, 19] width 623 height 38
click at [130, 249] on body "Scheduled Orders add Status: Active (1) Paused (0) Failed (0) Queued (0) Proces…" at bounding box center [311, 176] width 623 height 353
click at [94, 209] on body "Scheduled Orders add Status: Active (1) Paused (0) Failed (0) Queued (0) Proces…" at bounding box center [311, 176] width 623 height 353
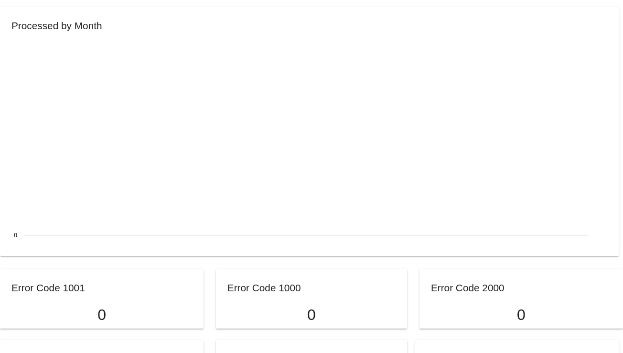
scroll to position [478, 0]
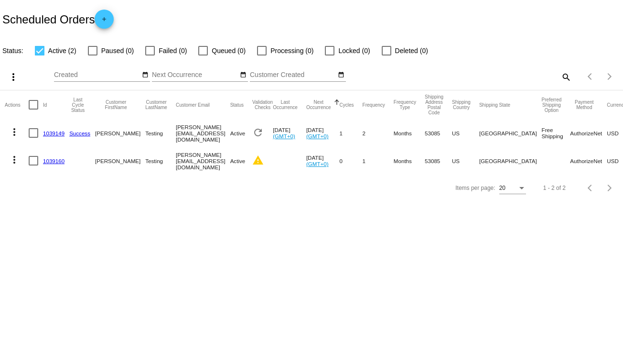
click at [130, 197] on div "Items per page: 20 1 - 2 of 2" at bounding box center [311, 188] width 623 height 27
click at [109, 186] on div "Items per page: 20 1 - 2 of 2" at bounding box center [311, 188] width 623 height 27
